Goal: Information Seeking & Learning: Learn about a topic

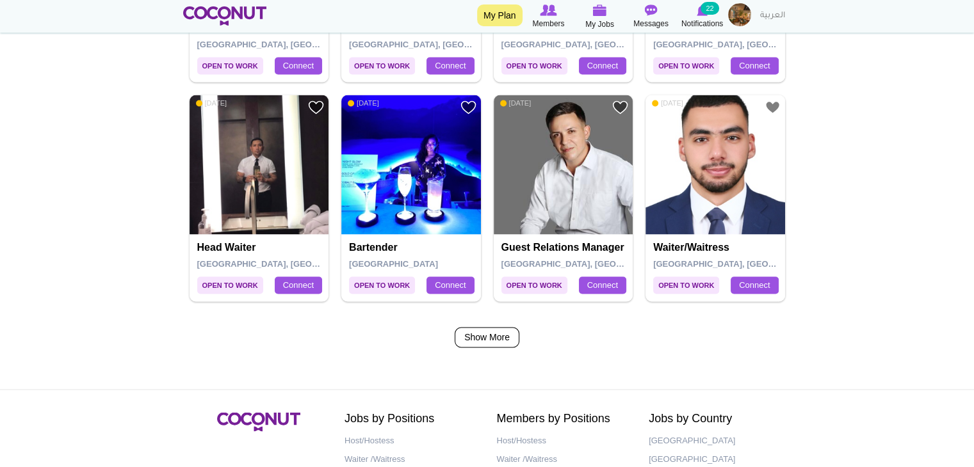
scroll to position [2082, 0]
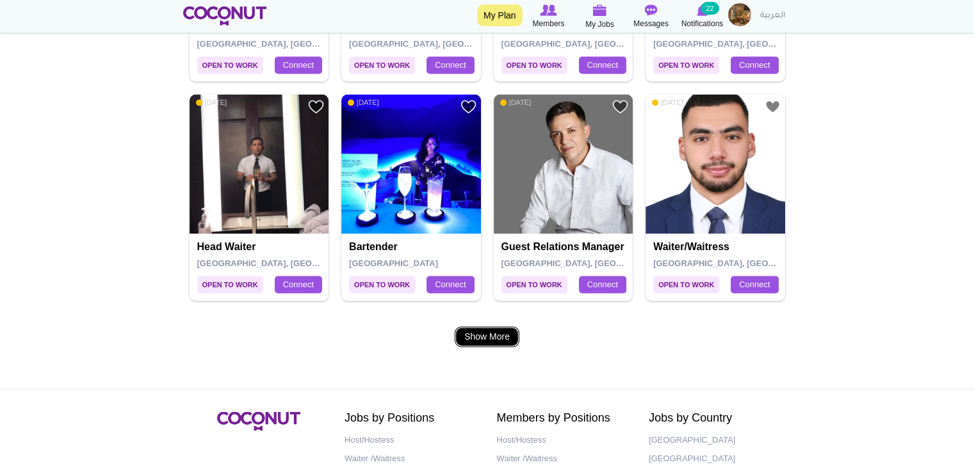
click at [486, 339] on link "Show More" at bounding box center [486, 336] width 65 height 20
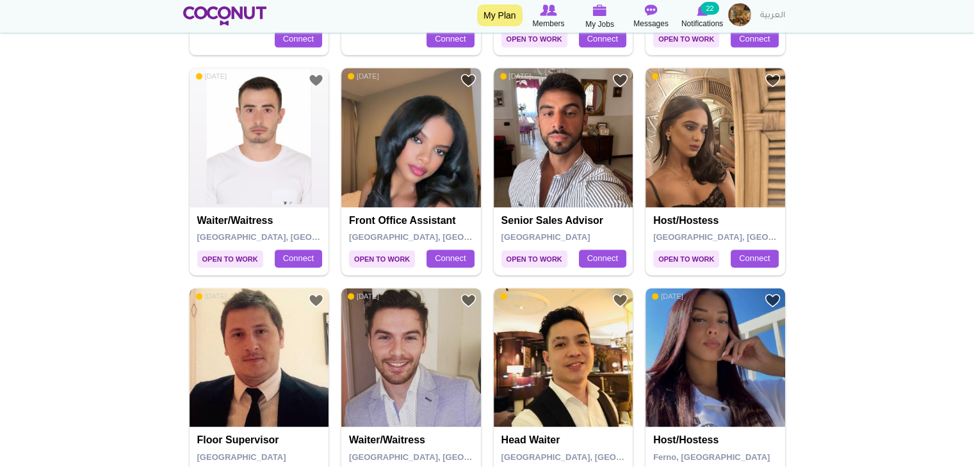
scroll to position [1746, 0]
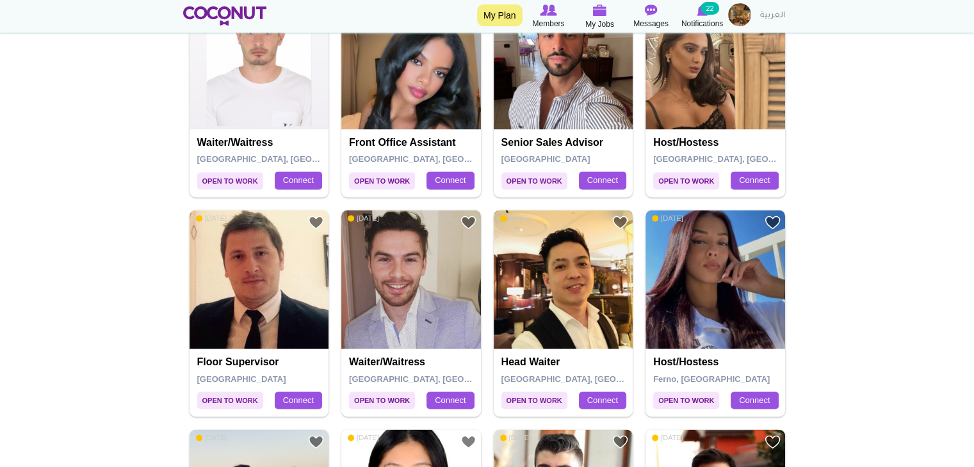
click at [502, 263] on img at bounding box center [564, 280] width 140 height 140
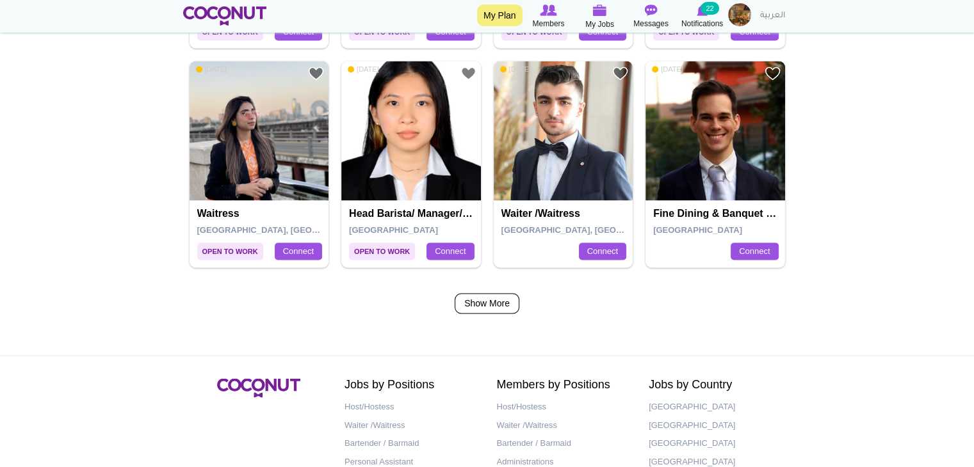
scroll to position [2120, 0]
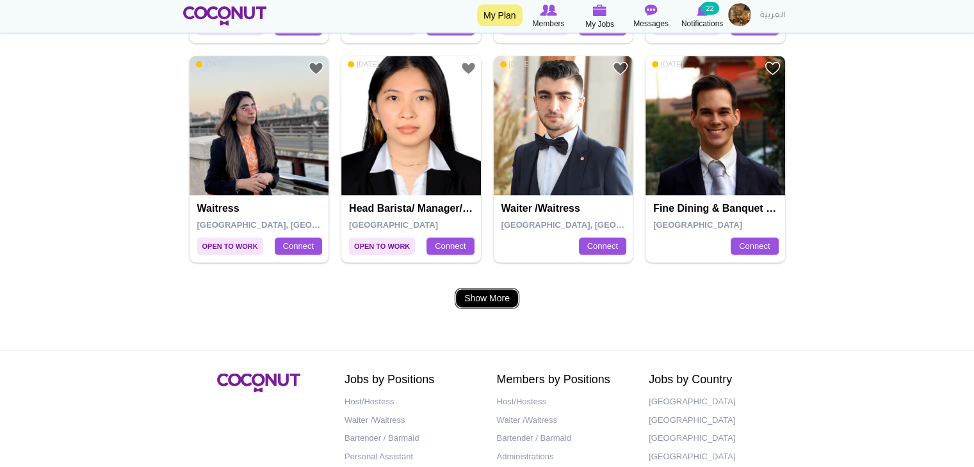
click at [476, 303] on link "Show More" at bounding box center [486, 298] width 65 height 20
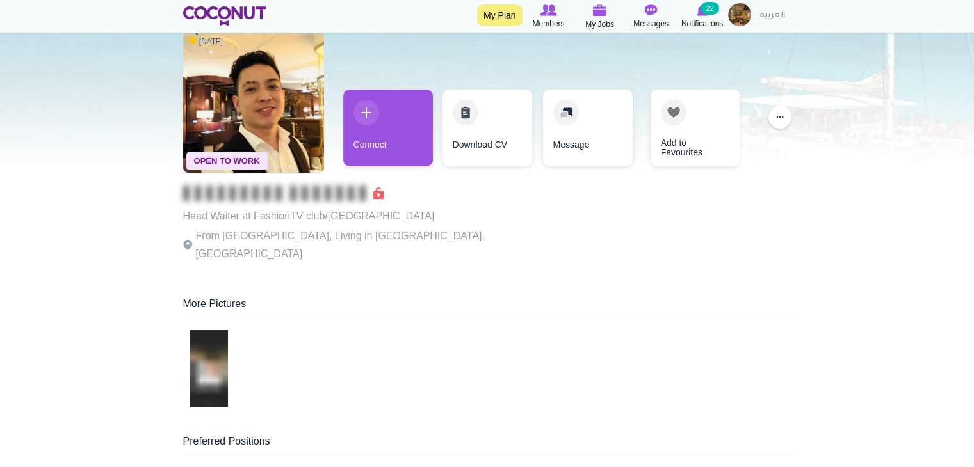
scroll to position [53, 0]
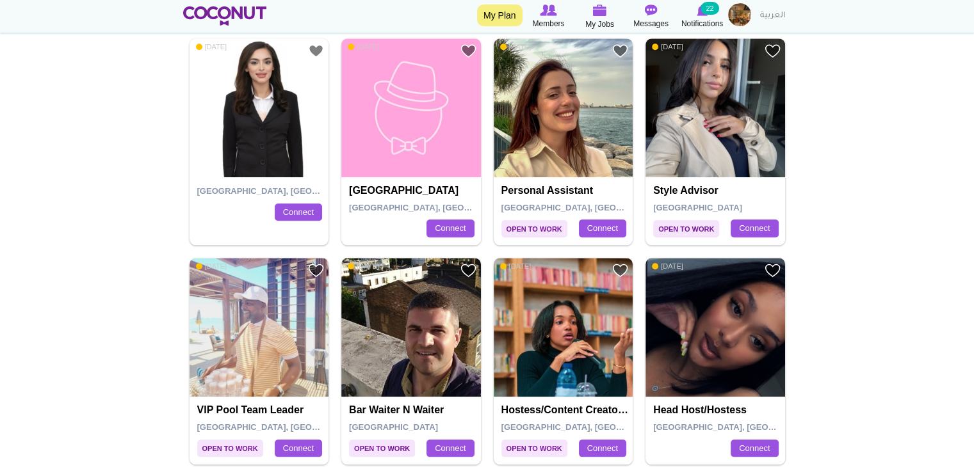
scroll to position [1259, 0]
